Goal: Find contact information: Find contact information

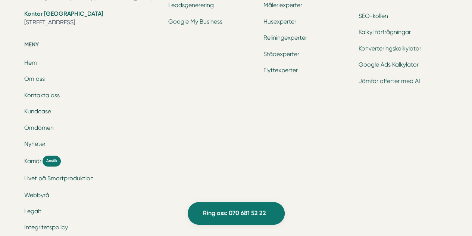
scroll to position [580, 0]
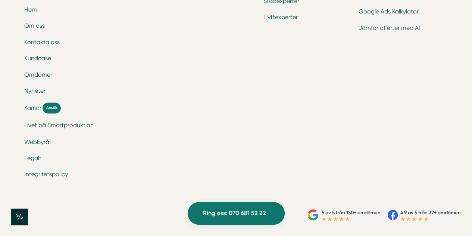
click at [39, 106] on span "Karriär" at bounding box center [32, 107] width 17 height 9
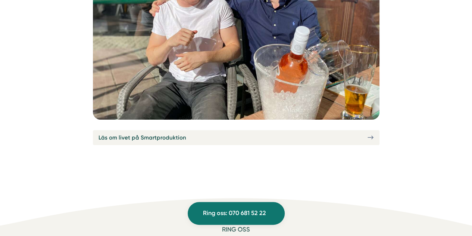
scroll to position [2668, 0]
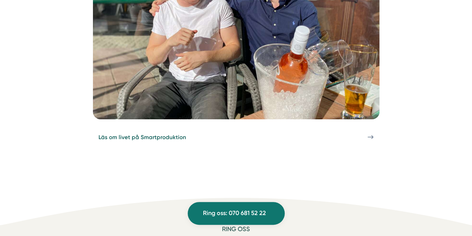
click at [191, 133] on link "Läs om livet på Smartproduktion" at bounding box center [236, 137] width 287 height 15
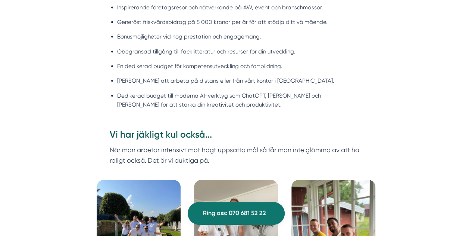
scroll to position [727, 0]
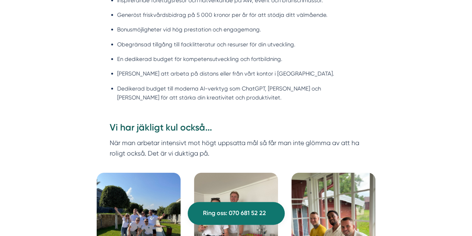
click at [168, 74] on li "Frihet att arbeta på distans eller från vårt kontor i Stockholm." at bounding box center [239, 73] width 245 height 9
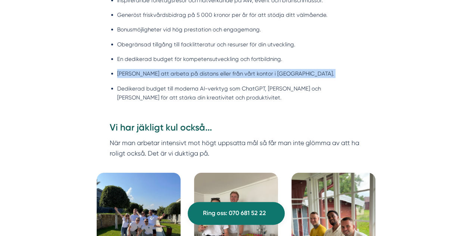
click at [168, 74] on li "Frihet att arbeta på distans eller från vårt kontor i Stockholm." at bounding box center [239, 73] width 245 height 9
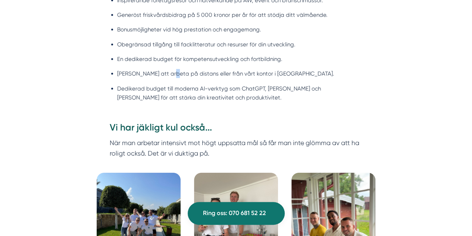
click at [168, 74] on li "Frihet att arbeta på distans eller från vårt kontor i Stockholm." at bounding box center [239, 73] width 245 height 9
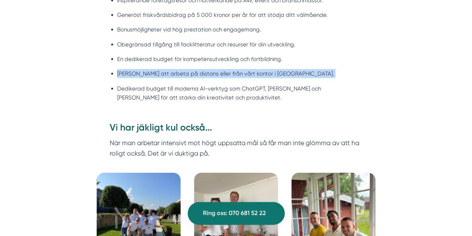
click at [168, 74] on li "Frihet att arbeta på distans eller från vårt kontor i Stockholm." at bounding box center [239, 73] width 245 height 9
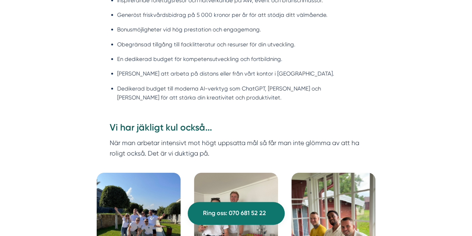
click at [166, 88] on li "Dedikerad budget till moderna AI-verktyg som ChatGPT, Gemini och Claude för att…" at bounding box center [239, 93] width 245 height 18
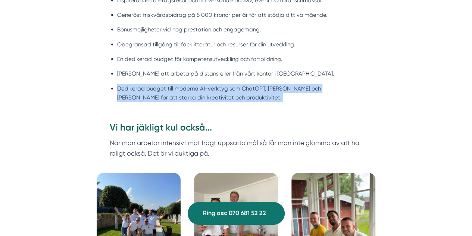
click at [166, 88] on li "Dedikerad budget till moderna AI-verktyg som ChatGPT, [PERSON_NAME] och [PERSON…" at bounding box center [239, 93] width 245 height 18
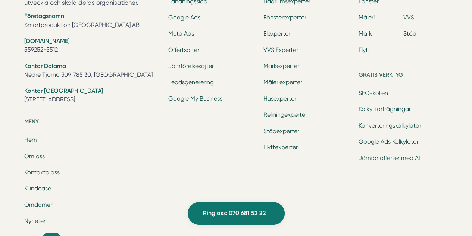
scroll to position [3260, 0]
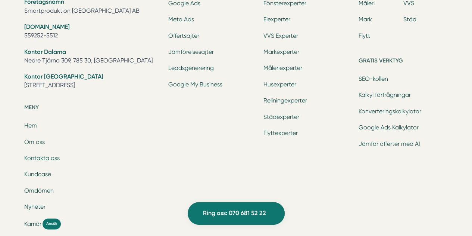
click at [43, 155] on link "Kontakta oss" at bounding box center [41, 157] width 35 height 7
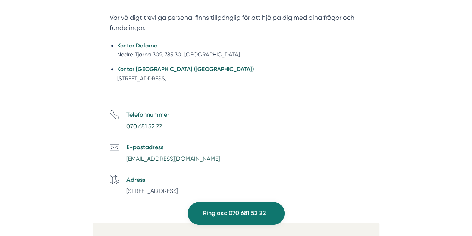
scroll to position [287, 0]
click at [148, 78] on li "Kontor [GEOGRAPHIC_DATA] ([GEOGRAPHIC_DATA]) [STREET_ADDRESS]" at bounding box center [239, 73] width 245 height 18
click at [148, 78] on li "Kontor Stockholm (NYHET) Tellusborgsvägen 67, 126 29, Hägersten" at bounding box center [239, 73] width 245 height 18
copy div "[STREET_ADDRESS]"
